Goal: Communication & Community: Answer question/provide support

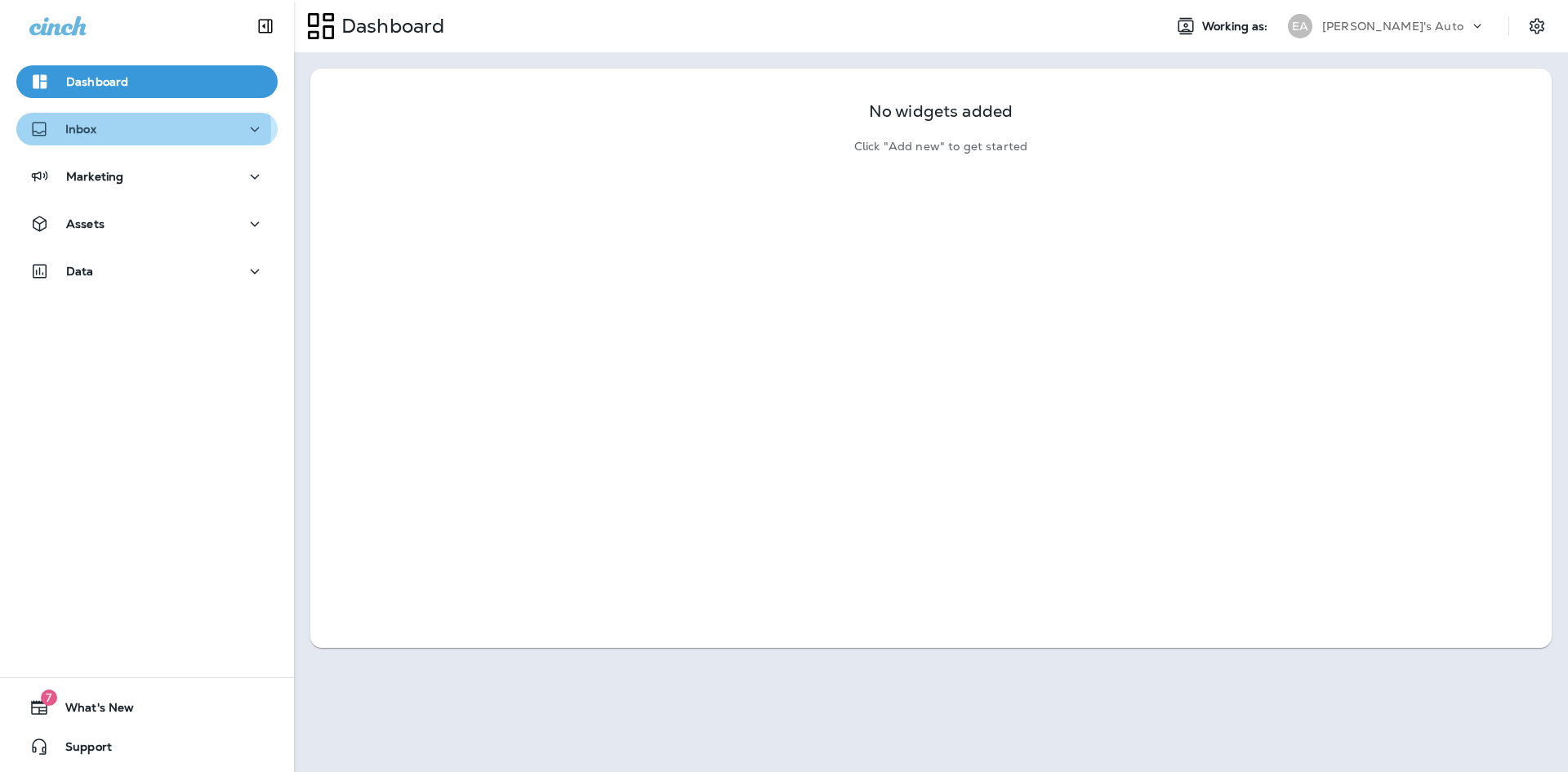
click at [121, 129] on div "Inbox" at bounding box center [147, 129] width 235 height 21
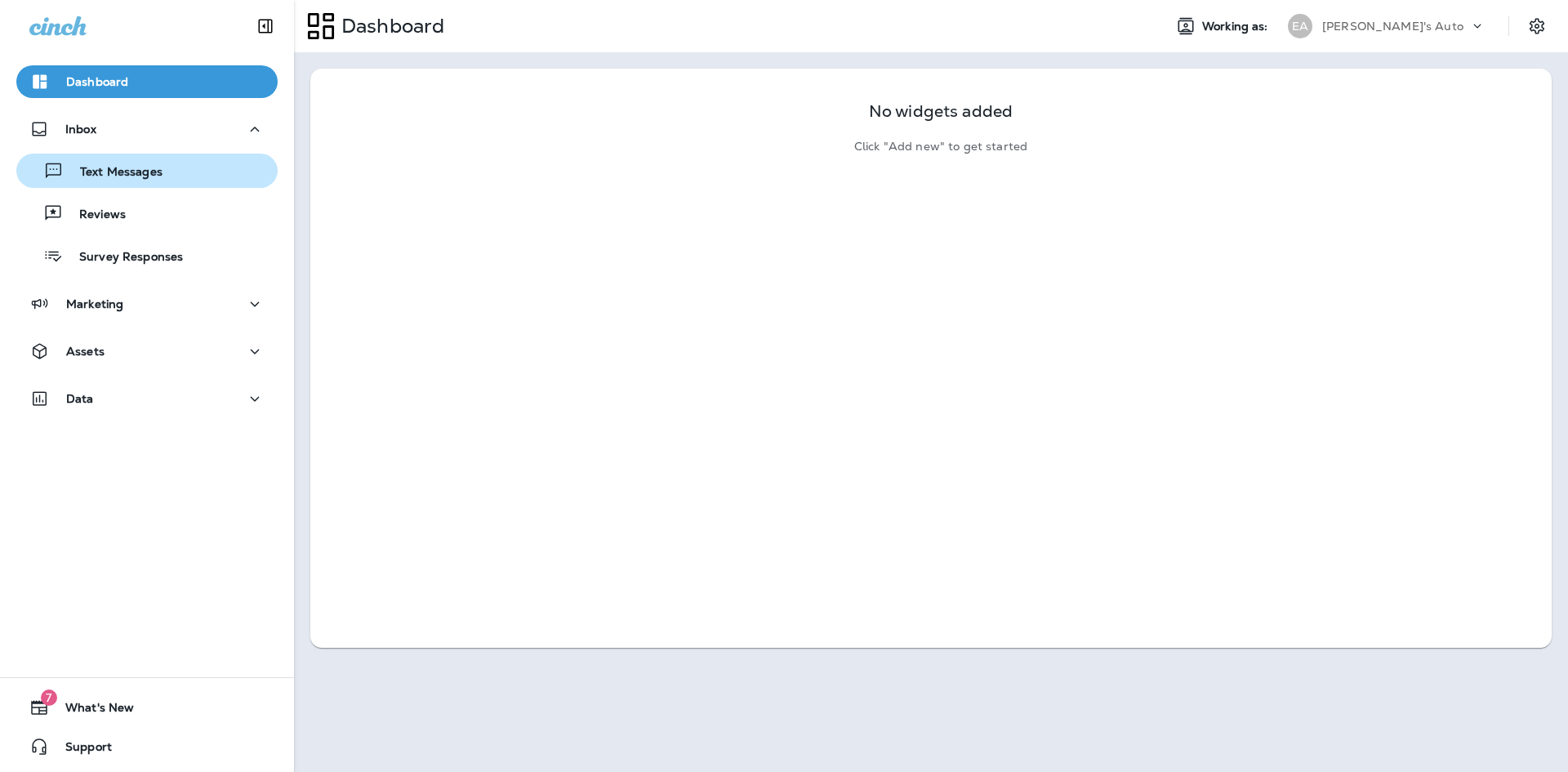
click at [163, 165] on div "Text Messages" at bounding box center [146, 170] width 248 height 24
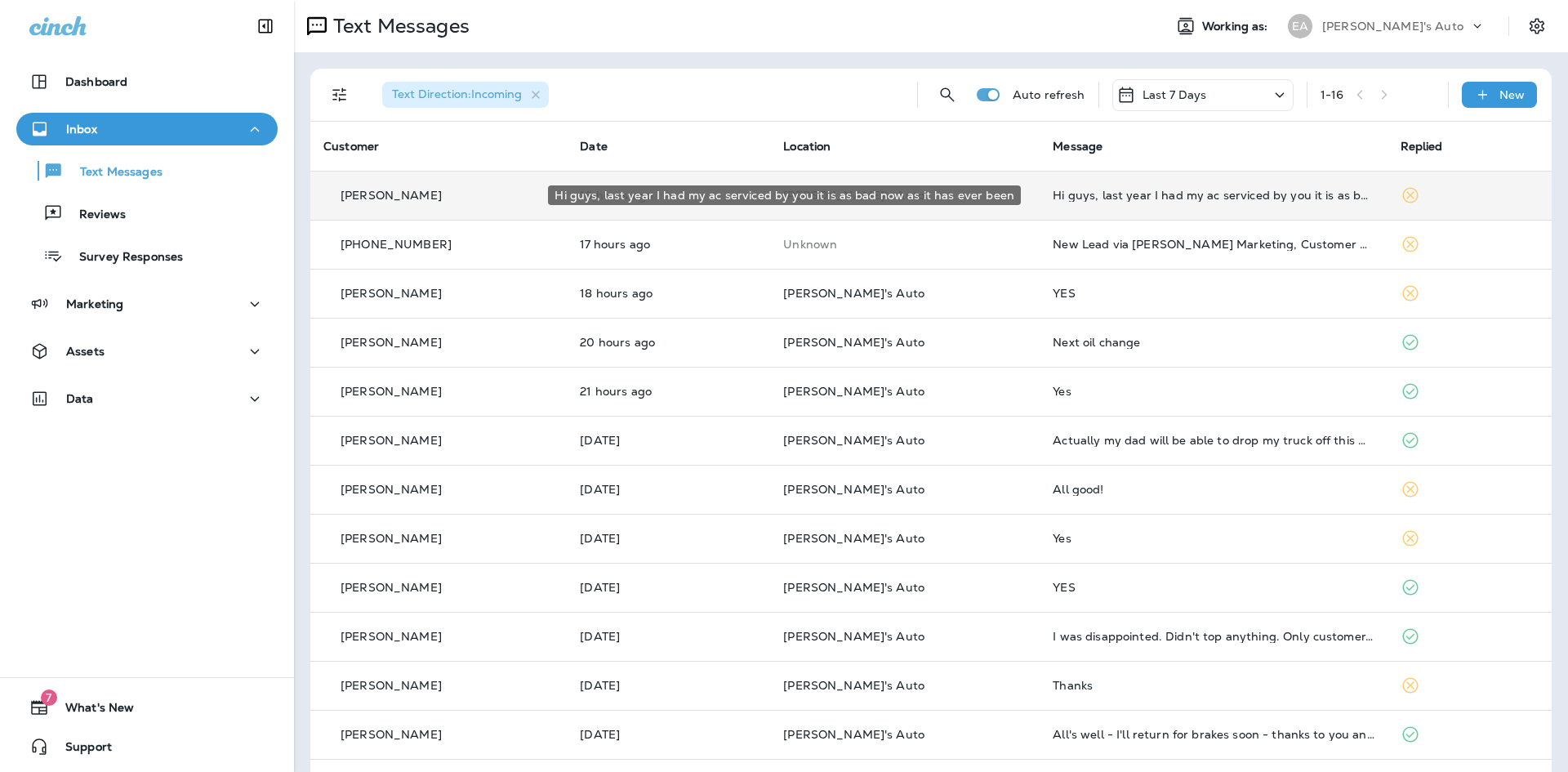
click at [1137, 198] on div "Hi guys, last year I had my ac serviced by you it is as bad now as it has ever …" at bounding box center [1213, 195] width 321 height 13
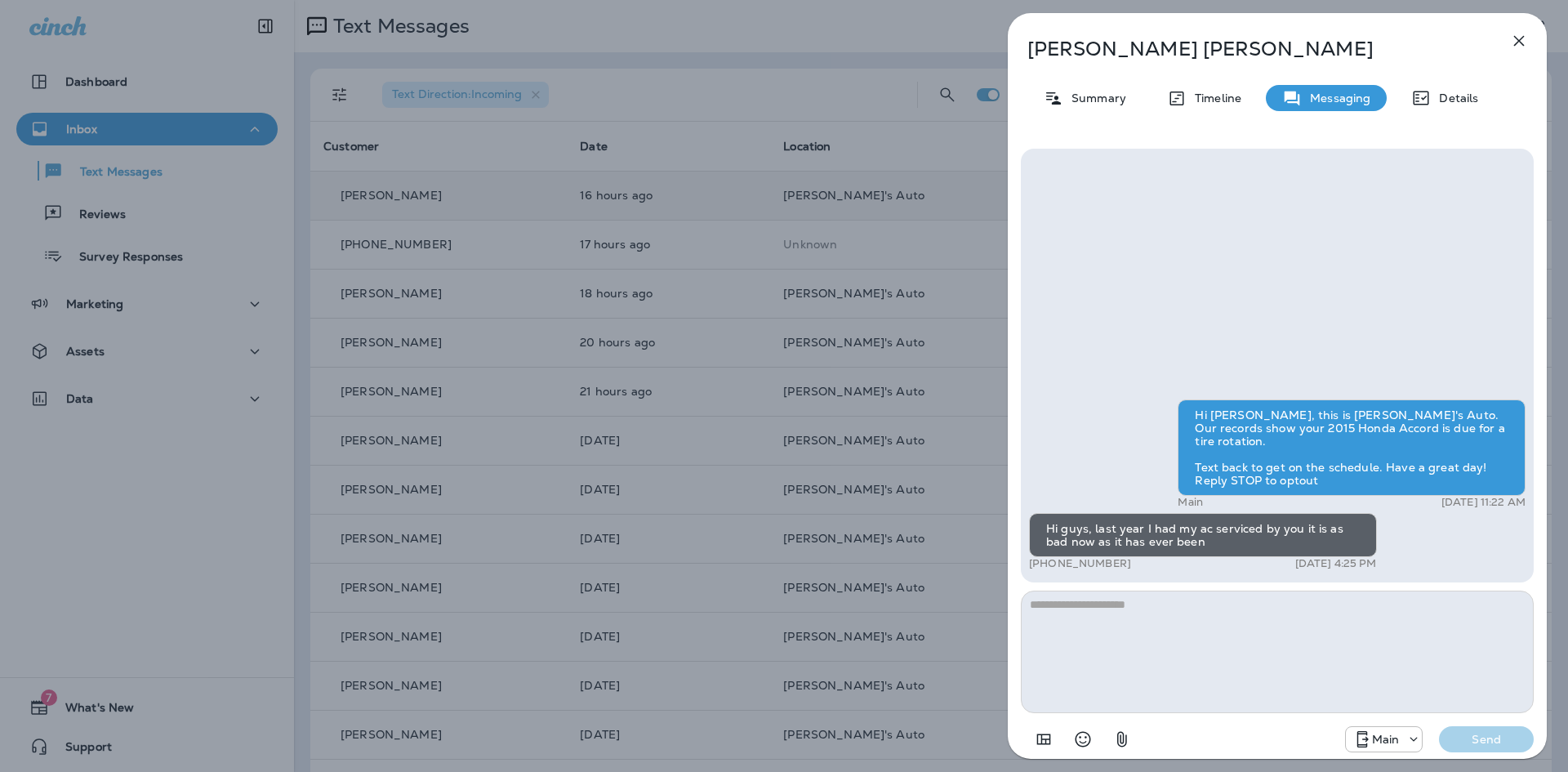
click at [1141, 648] on textarea at bounding box center [1277, 652] width 513 height 123
click at [1040, 612] on textarea at bounding box center [1277, 652] width 513 height 123
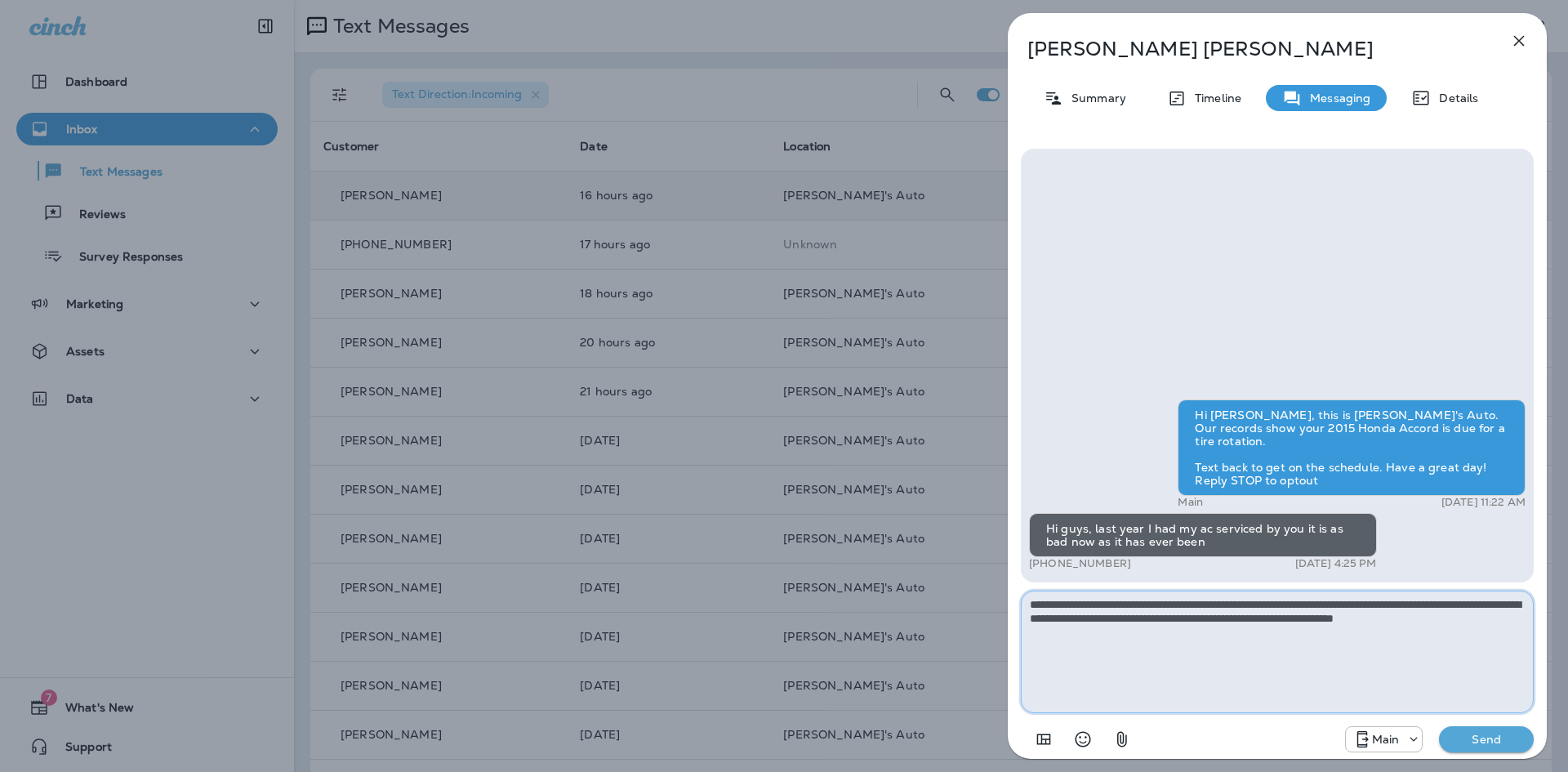
click at [1518, 619] on textarea "**********" at bounding box center [1277, 652] width 513 height 123
type textarea "**********"
click at [1512, 741] on p "Send" at bounding box center [1486, 739] width 69 height 14
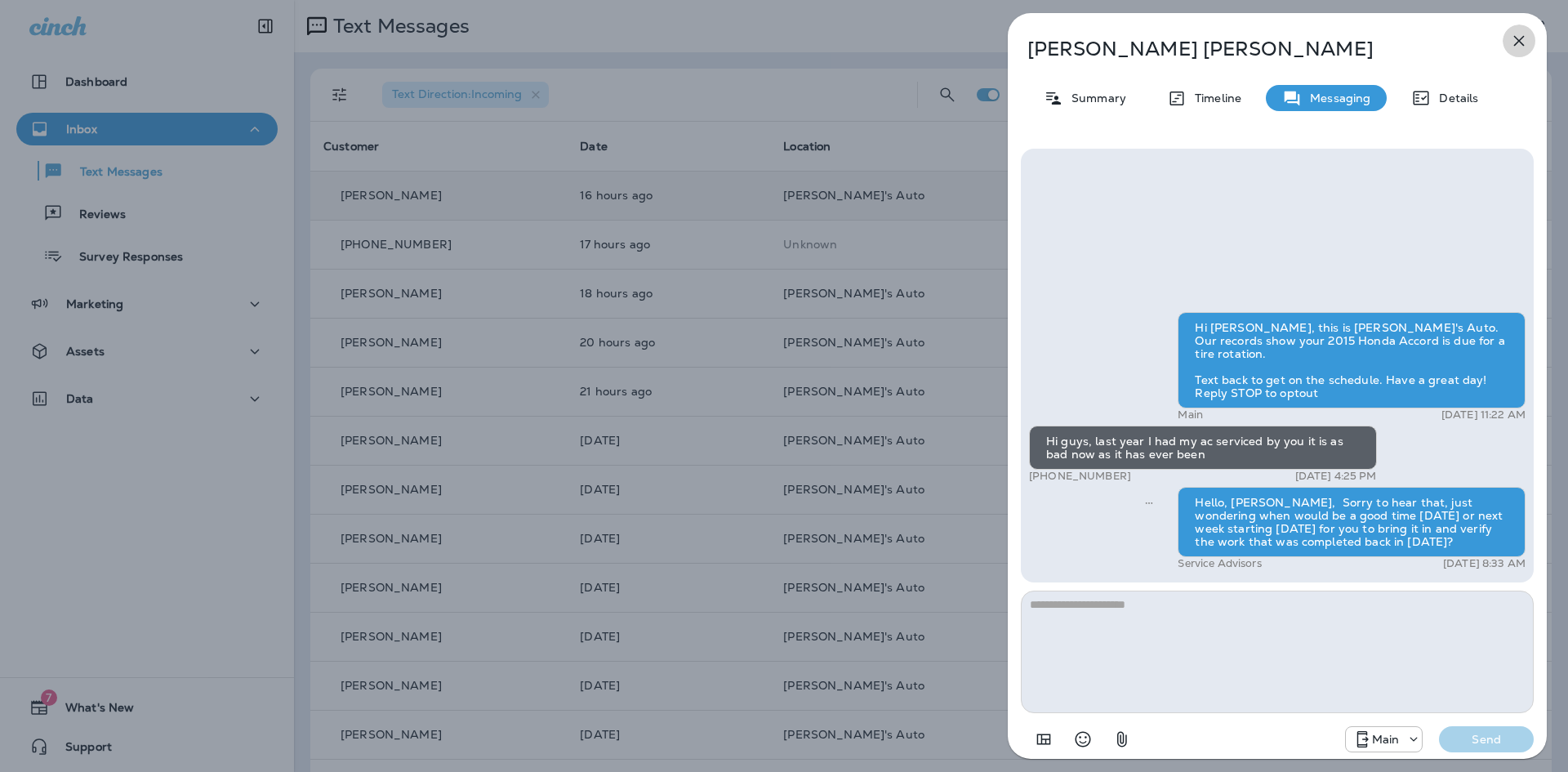
click at [1521, 40] on icon "button" at bounding box center [1518, 41] width 20 height 20
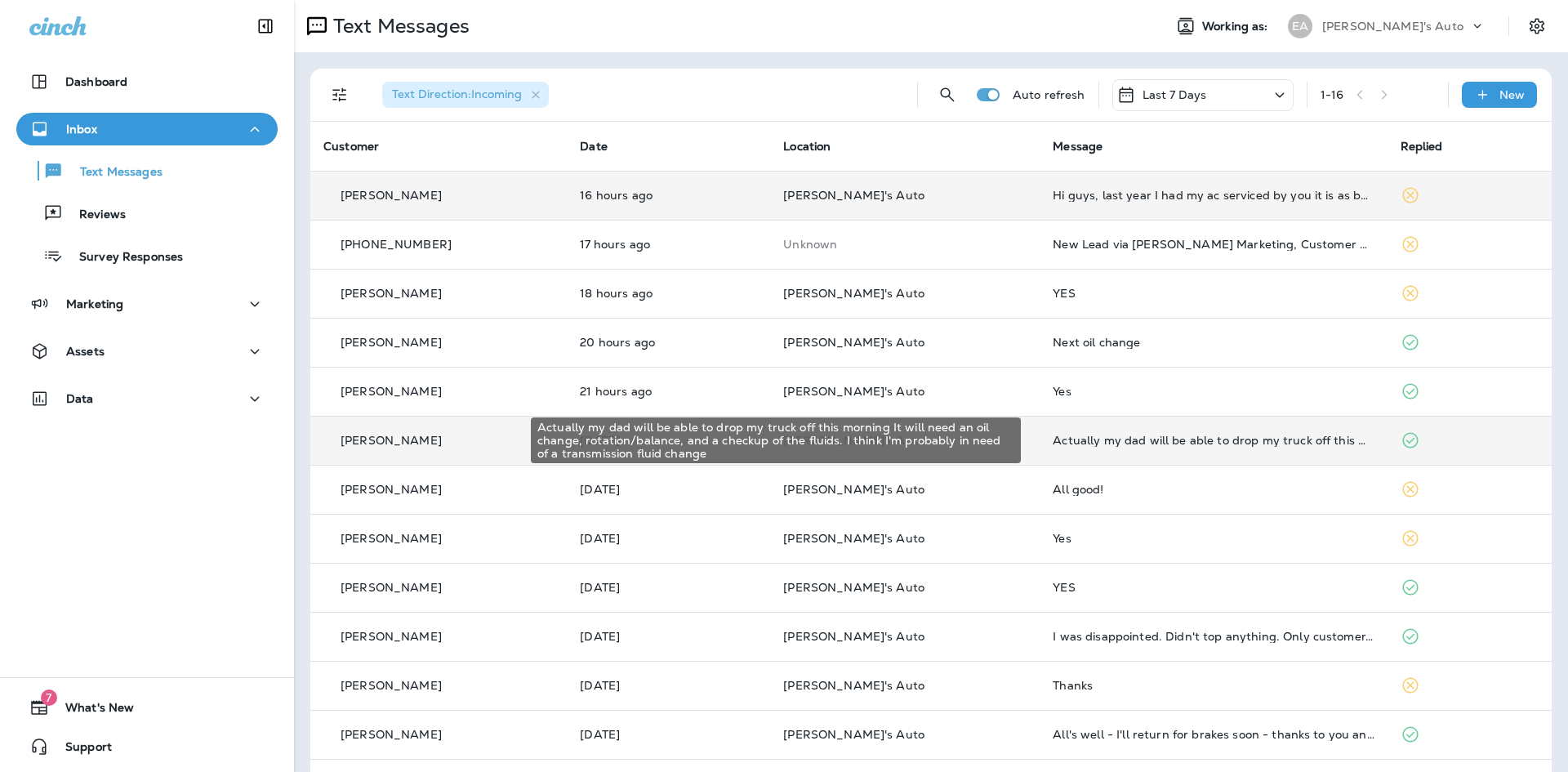
click at [1102, 446] on div "Actually my dad will be able to drop my truck off this morning It will need an …" at bounding box center [1213, 440] width 321 height 13
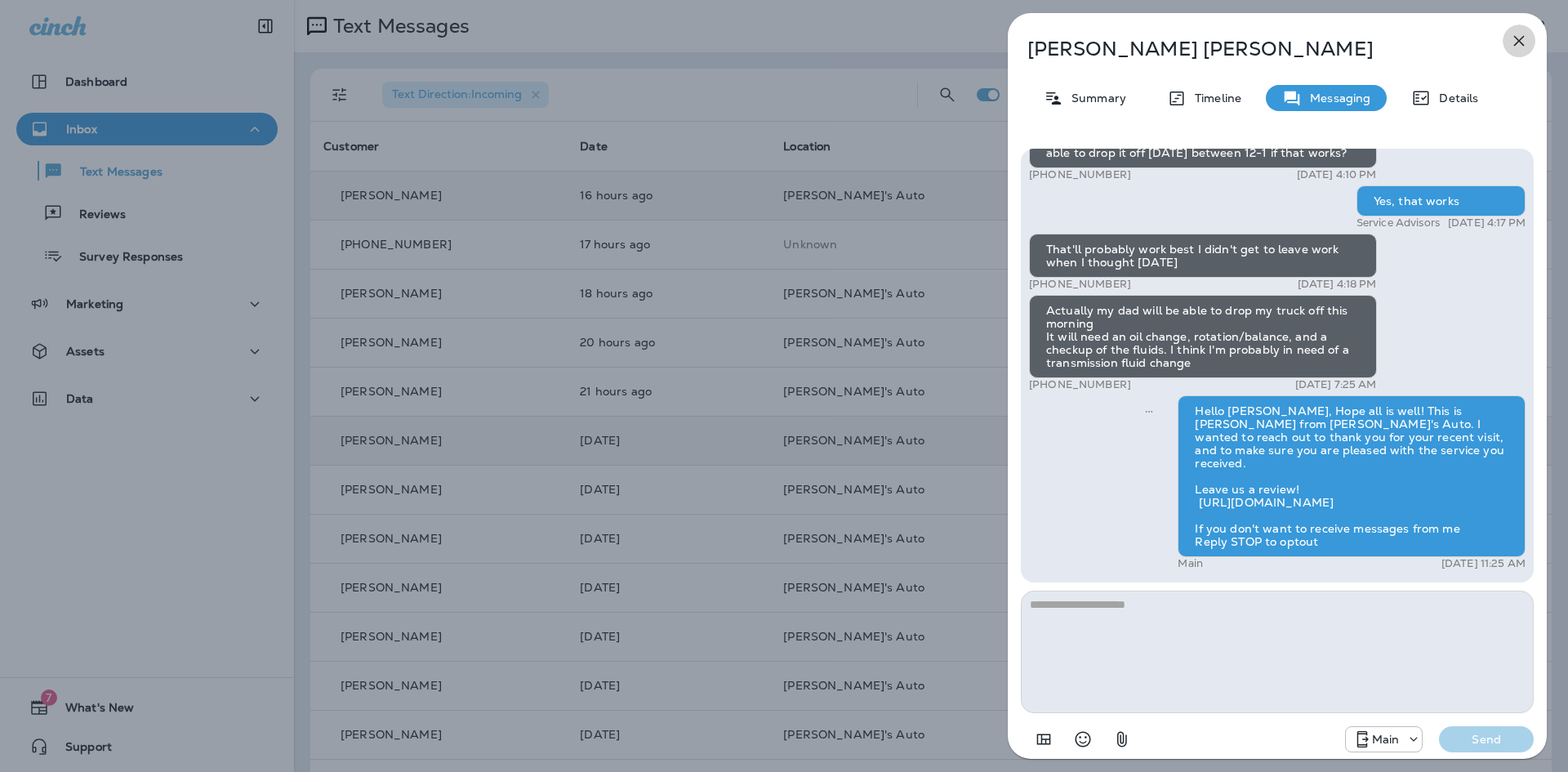
click at [1519, 44] on icon "button" at bounding box center [1518, 41] width 20 height 20
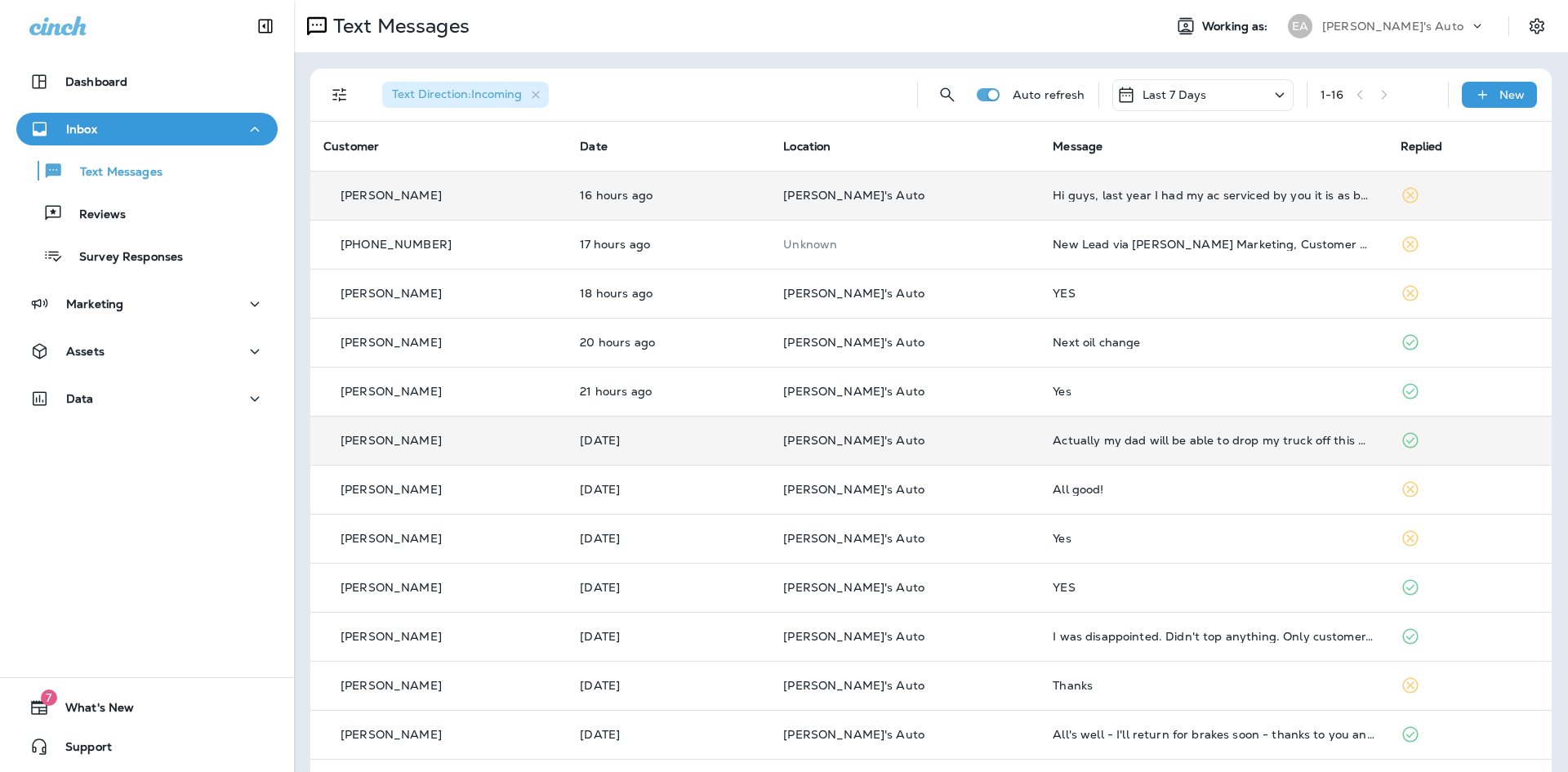
click at [1400, 195] on icon at bounding box center [1410, 196] width 20 height 20
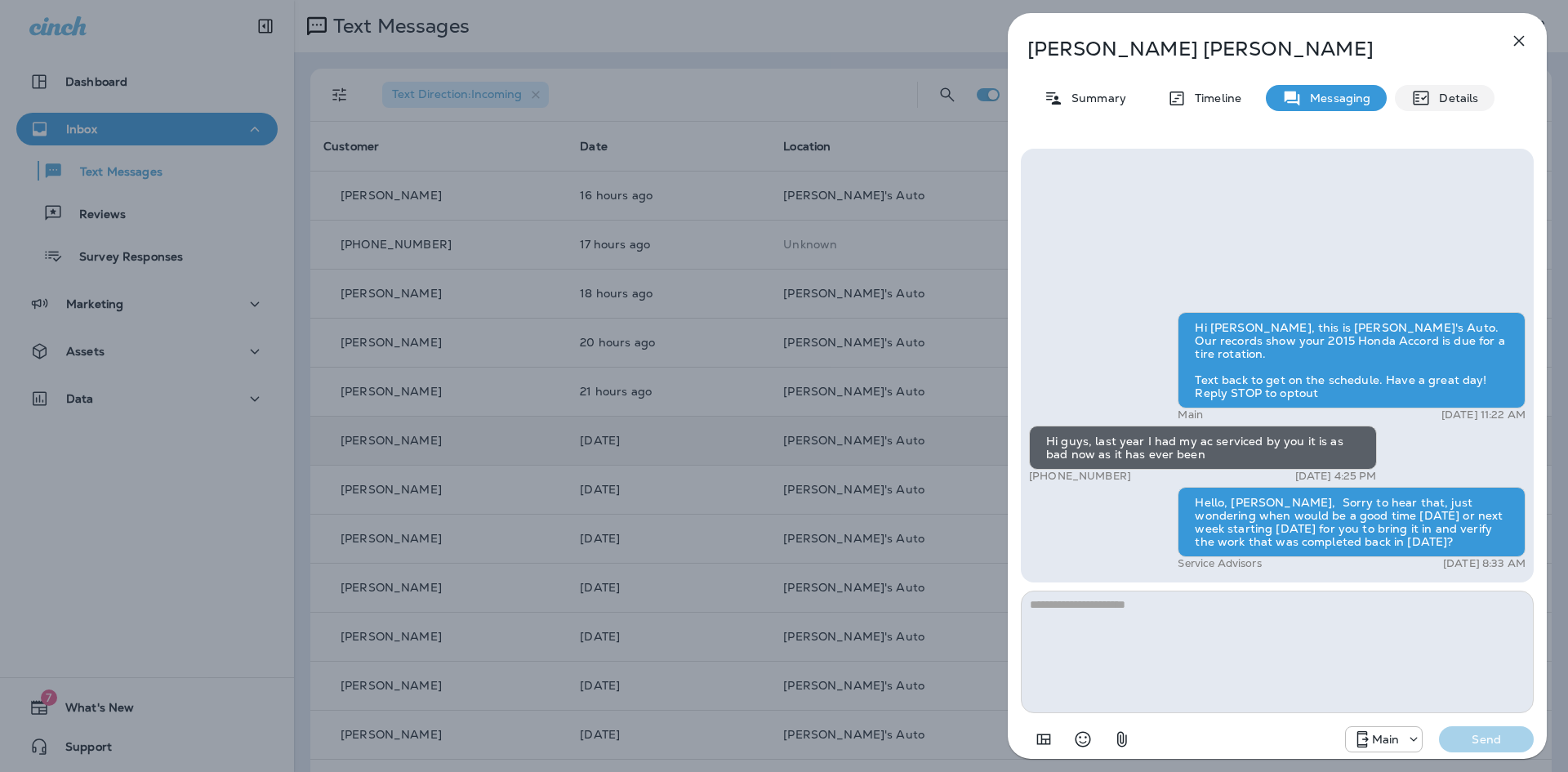
click at [1465, 99] on p "Details" at bounding box center [1453, 97] width 48 height 13
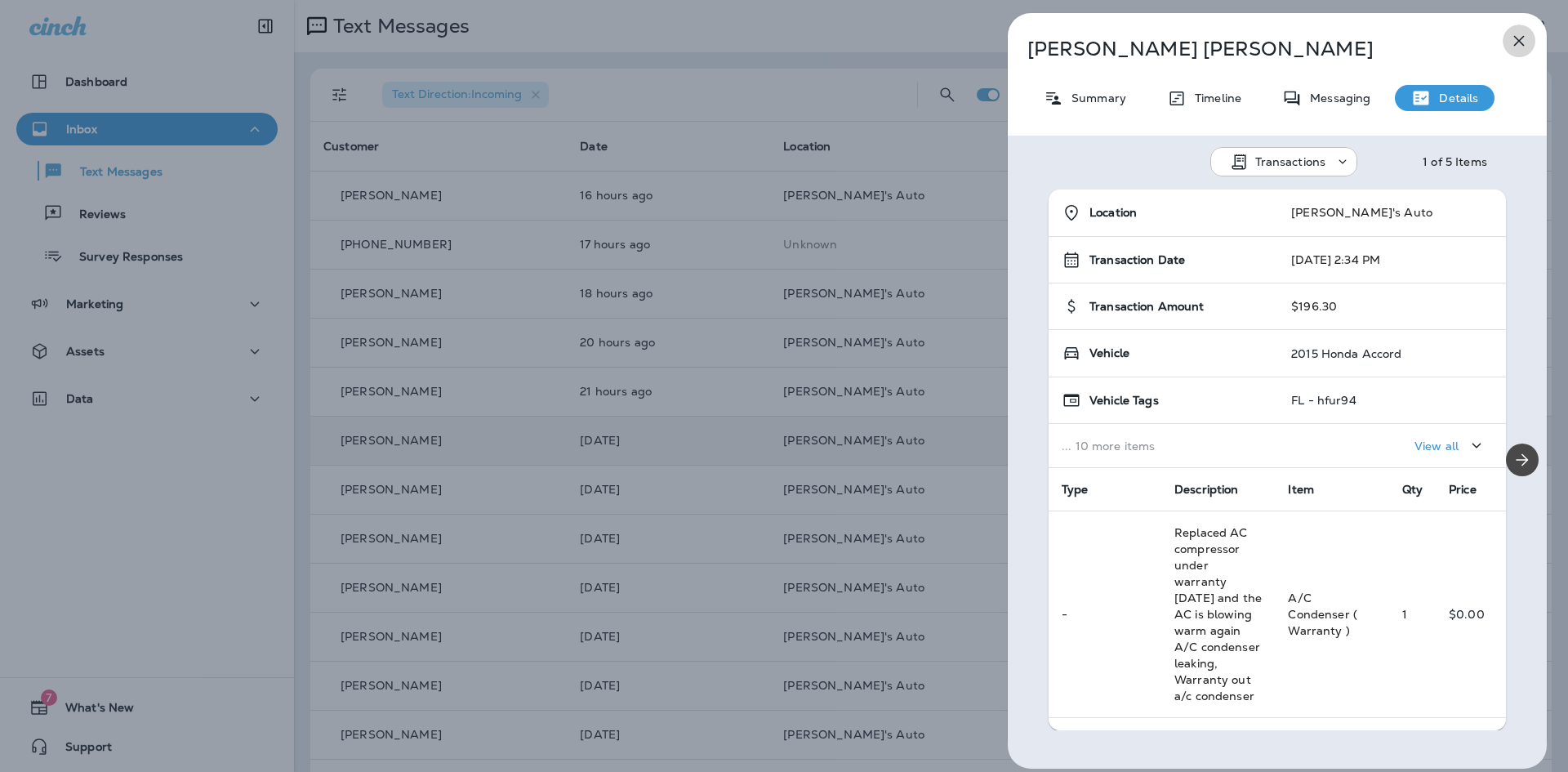
click at [1527, 37] on icon "button" at bounding box center [1518, 41] width 20 height 20
